Goal: Browse casually

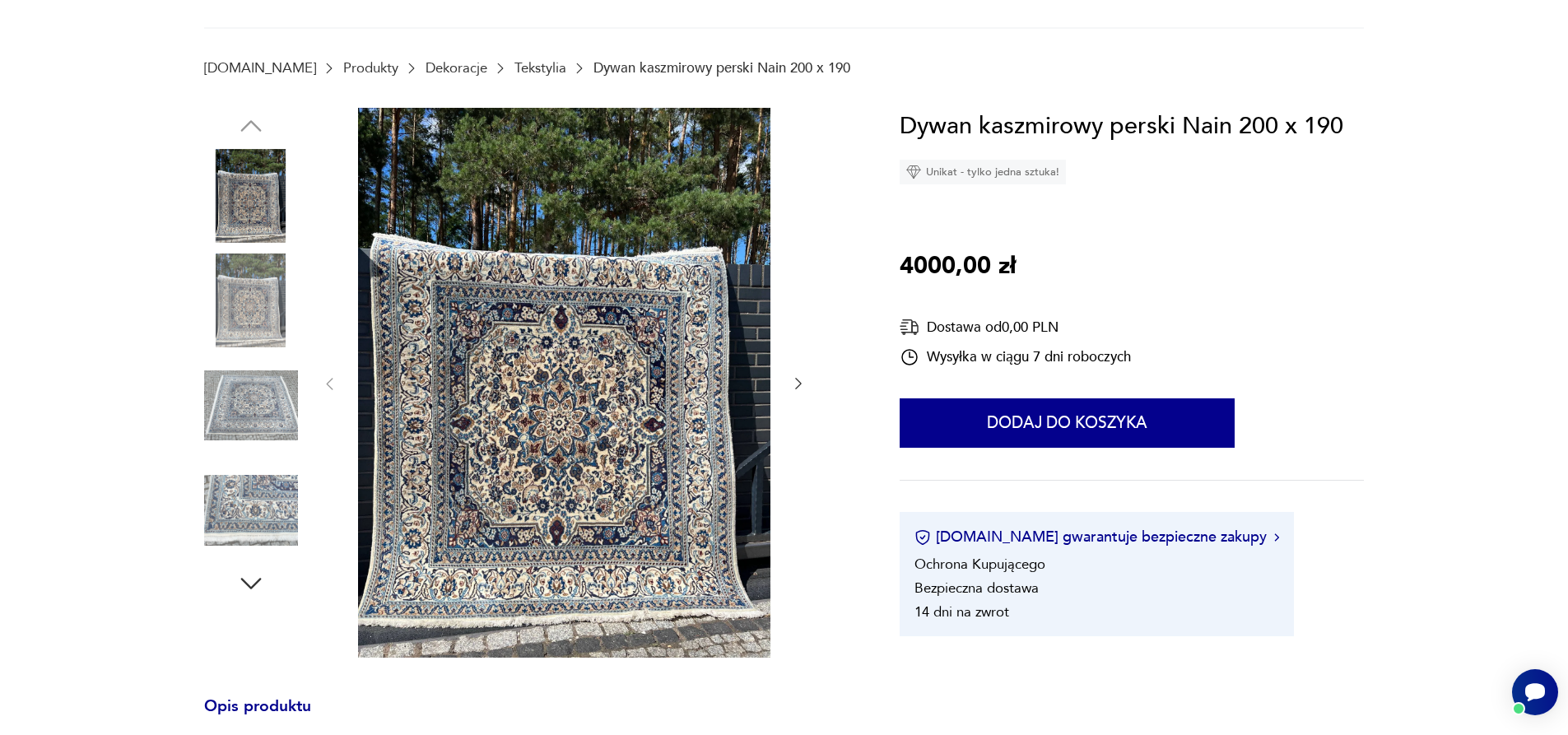
scroll to position [247, 0]
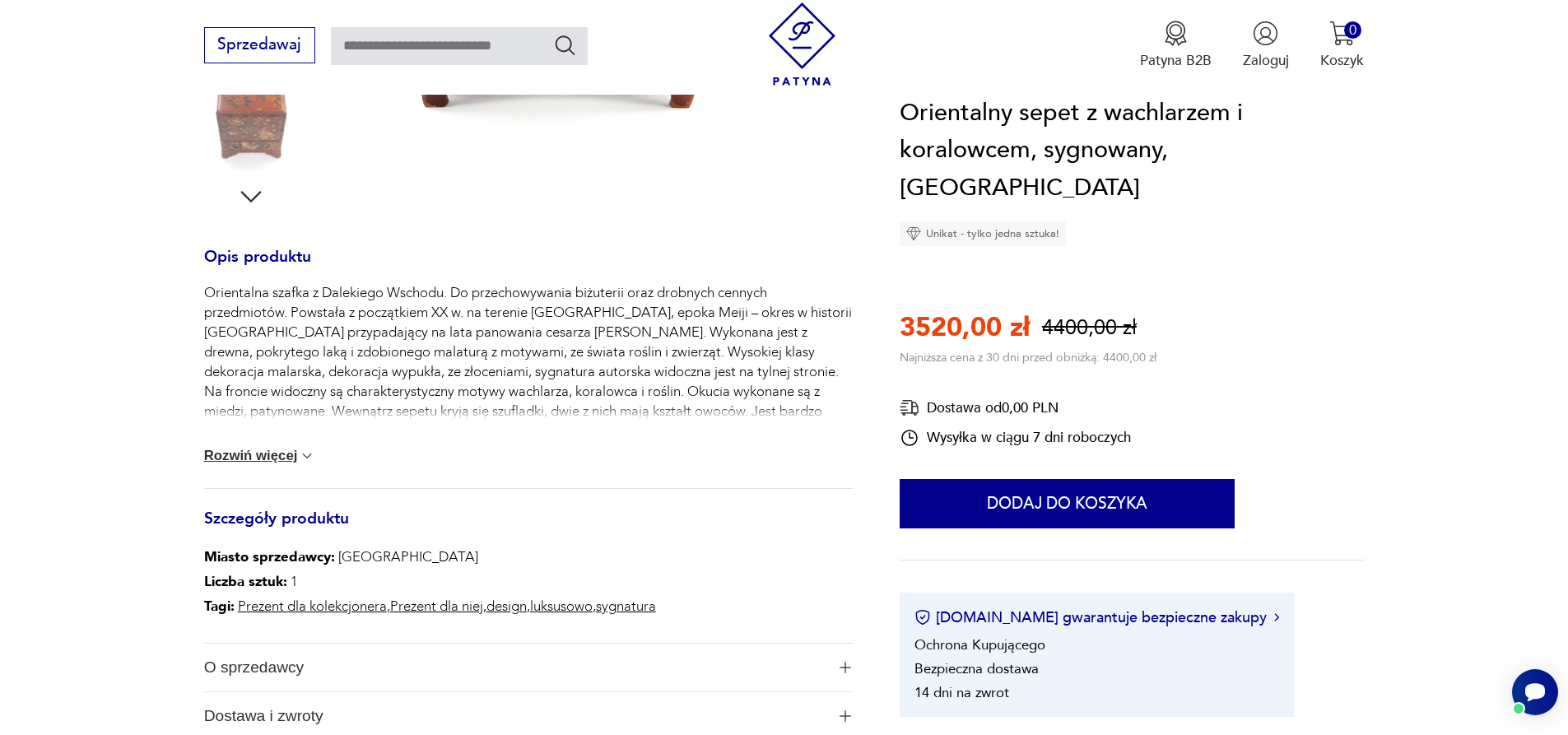
scroll to position [658, 0]
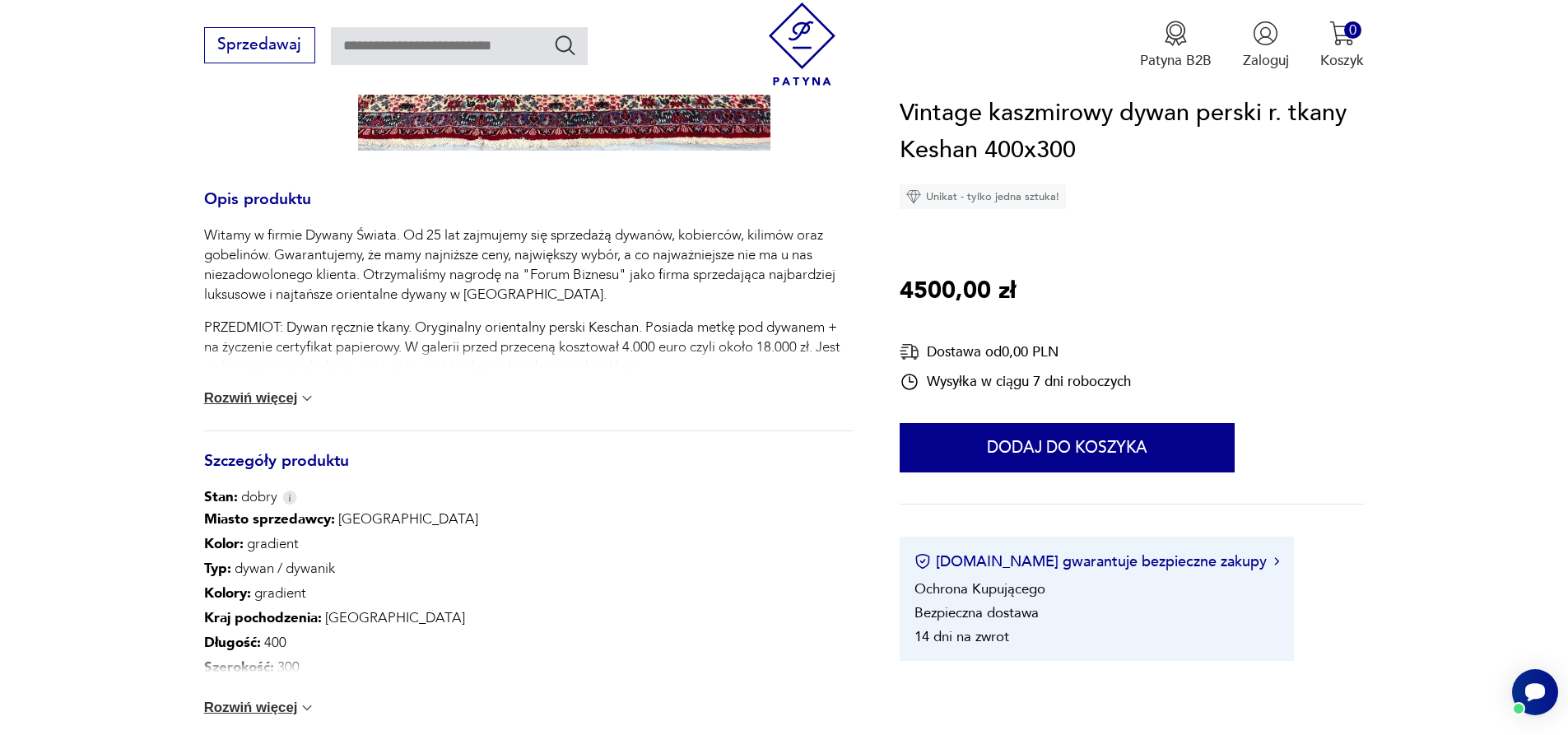
scroll to position [988, 0]
